Goal: Task Accomplishment & Management: Manage account settings

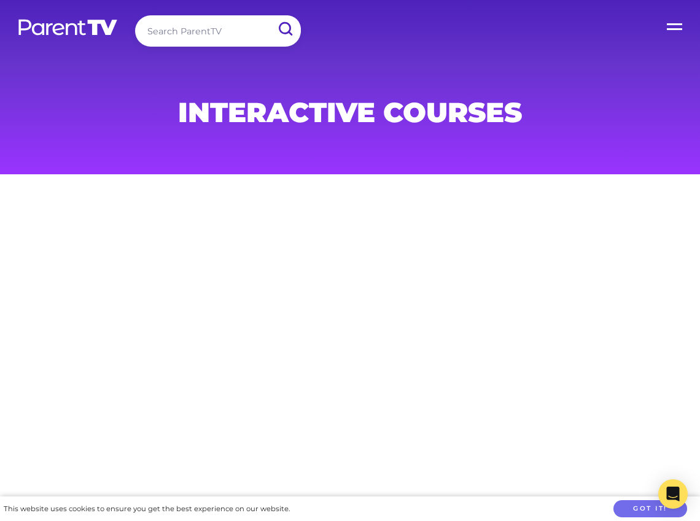
click at [669, 28] on label "Open Menu" at bounding box center [675, 24] width 49 height 49
click at [0, 0] on input "Open Menu" at bounding box center [0, 0] width 0 height 0
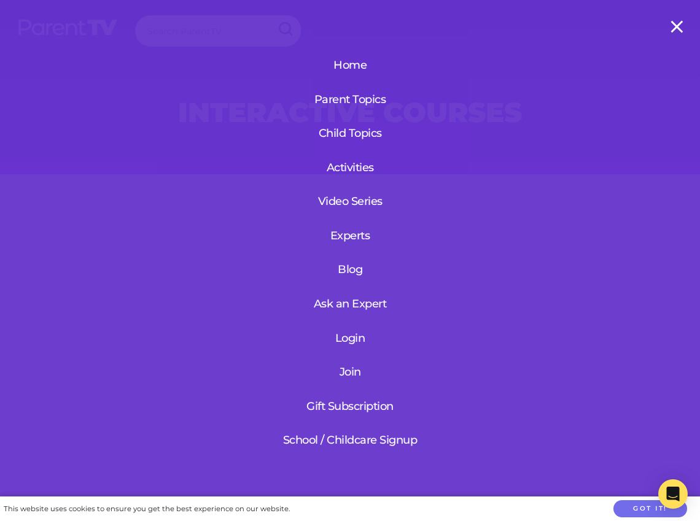
click at [331, 345] on link "Login" at bounding box center [350, 338] width 147 height 32
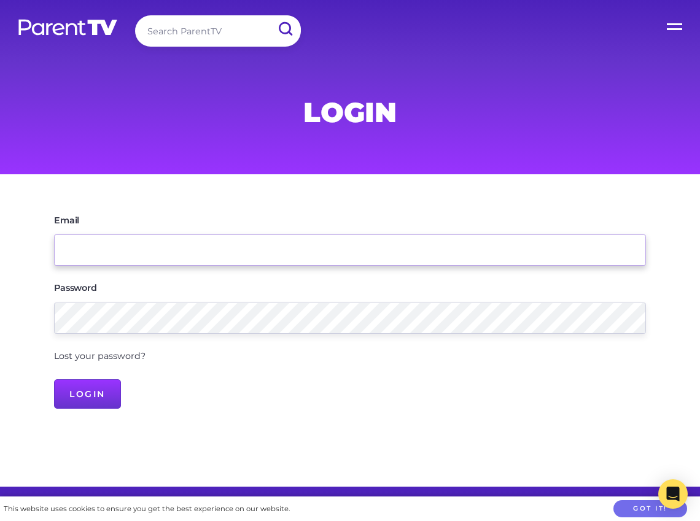
type input "evadimopoulos@yahoo.com"
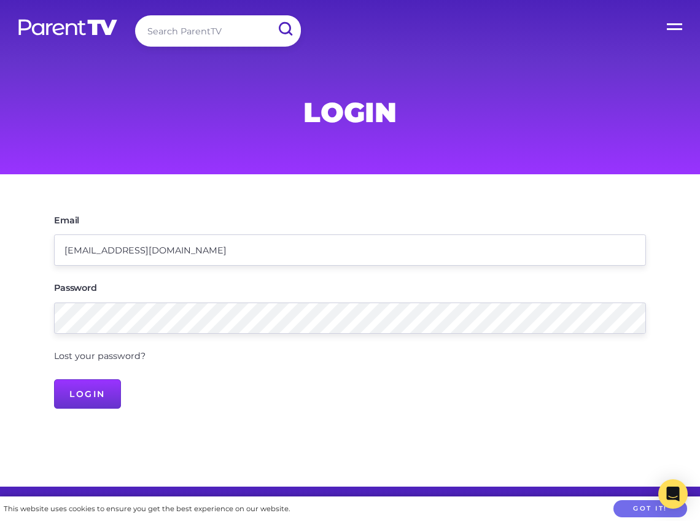
click at [514, 206] on div "Email evadimopoulos@yahoo.com Password Lost your password? Login" at bounding box center [350, 311] width 629 height 214
